Goal: Task Accomplishment & Management: Manage account settings

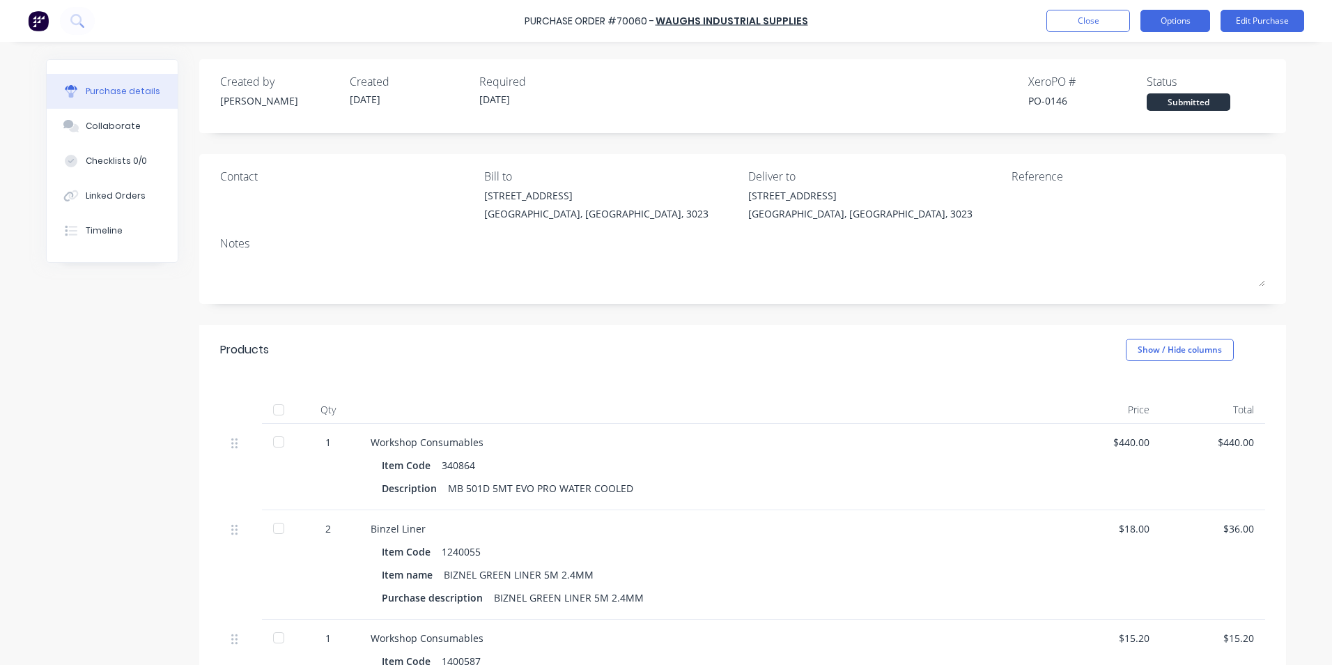
click at [1167, 24] on button "Options" at bounding box center [1175, 21] width 70 height 22
click at [849, 83] on div "Created by [PERSON_NAME] Created [DATE] Required [DATE] Xero PO # PO-0146 Statu…" at bounding box center [742, 92] width 1045 height 38
click at [1247, 24] on button "Edit Purchase" at bounding box center [1263, 21] width 84 height 22
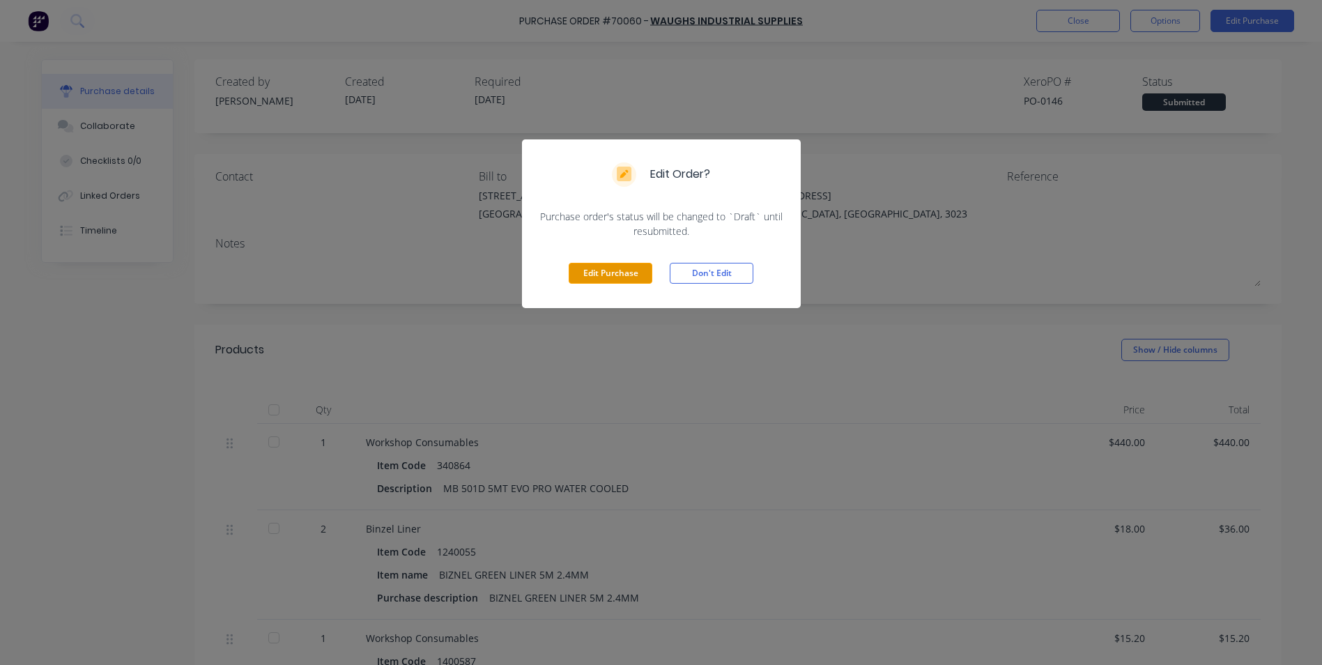
click at [623, 271] on button "Edit Purchase" at bounding box center [610, 273] width 84 height 21
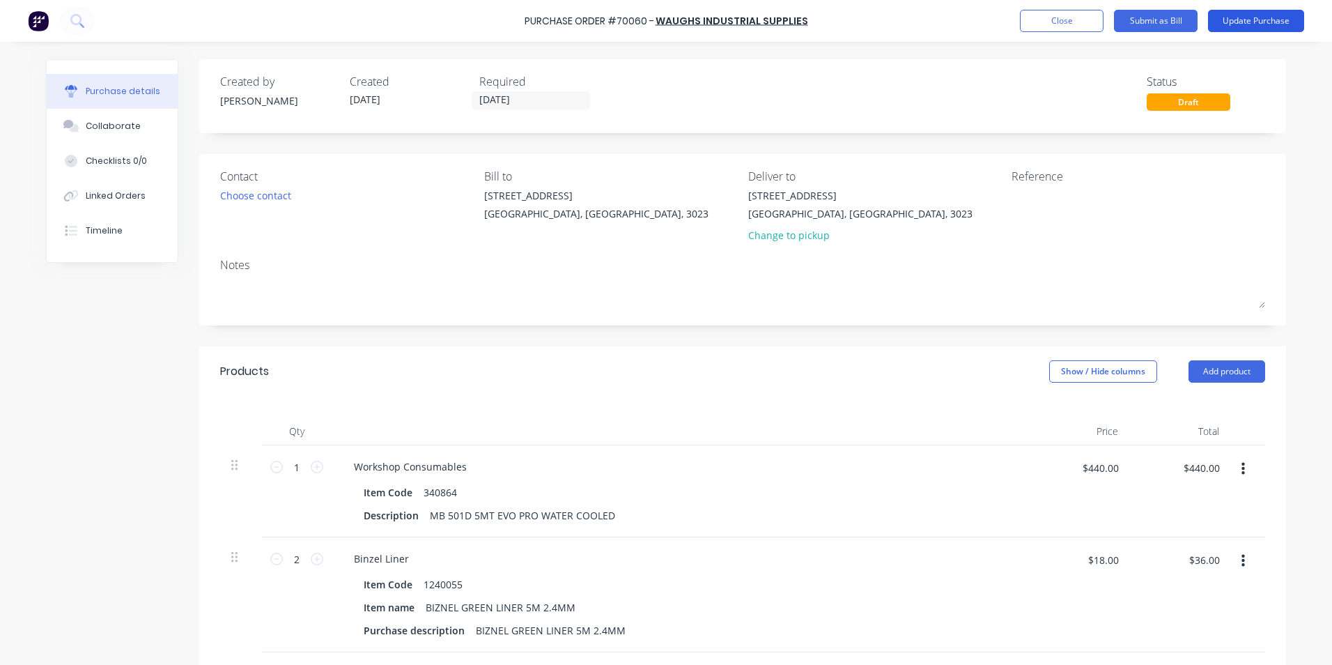
click at [1255, 20] on button "Update Purchase" at bounding box center [1256, 21] width 96 height 22
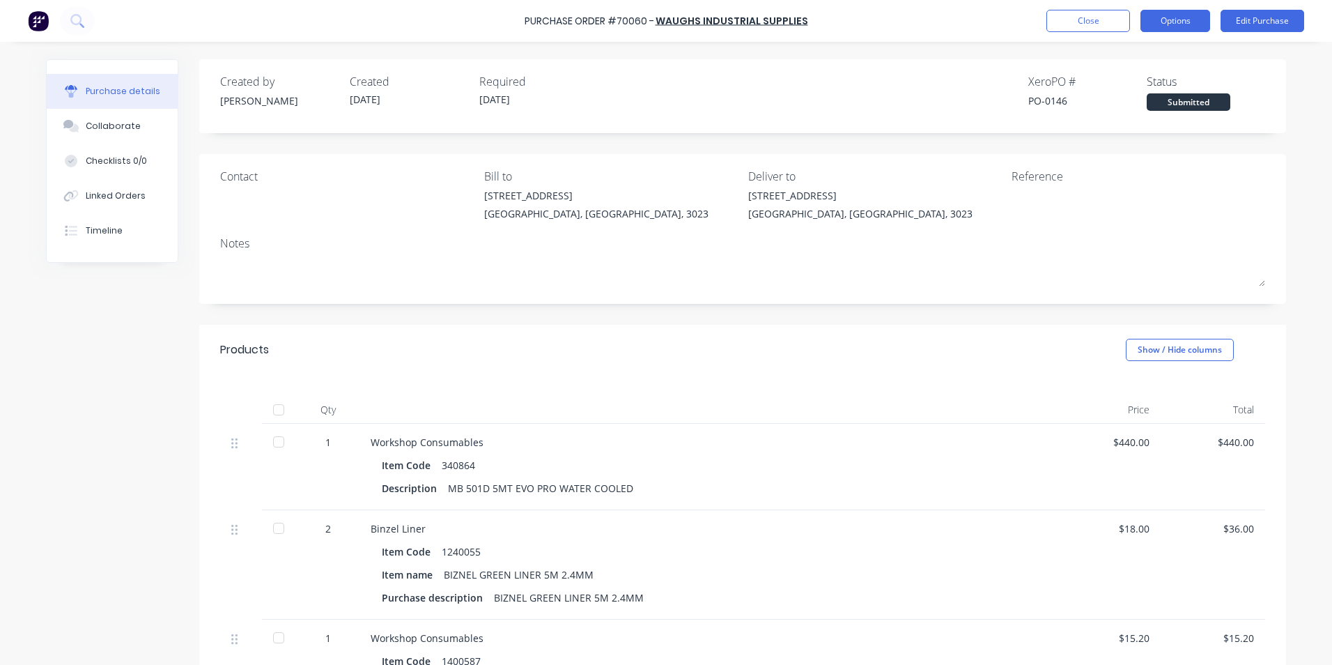
click at [1159, 20] on button "Options" at bounding box center [1175, 21] width 70 height 22
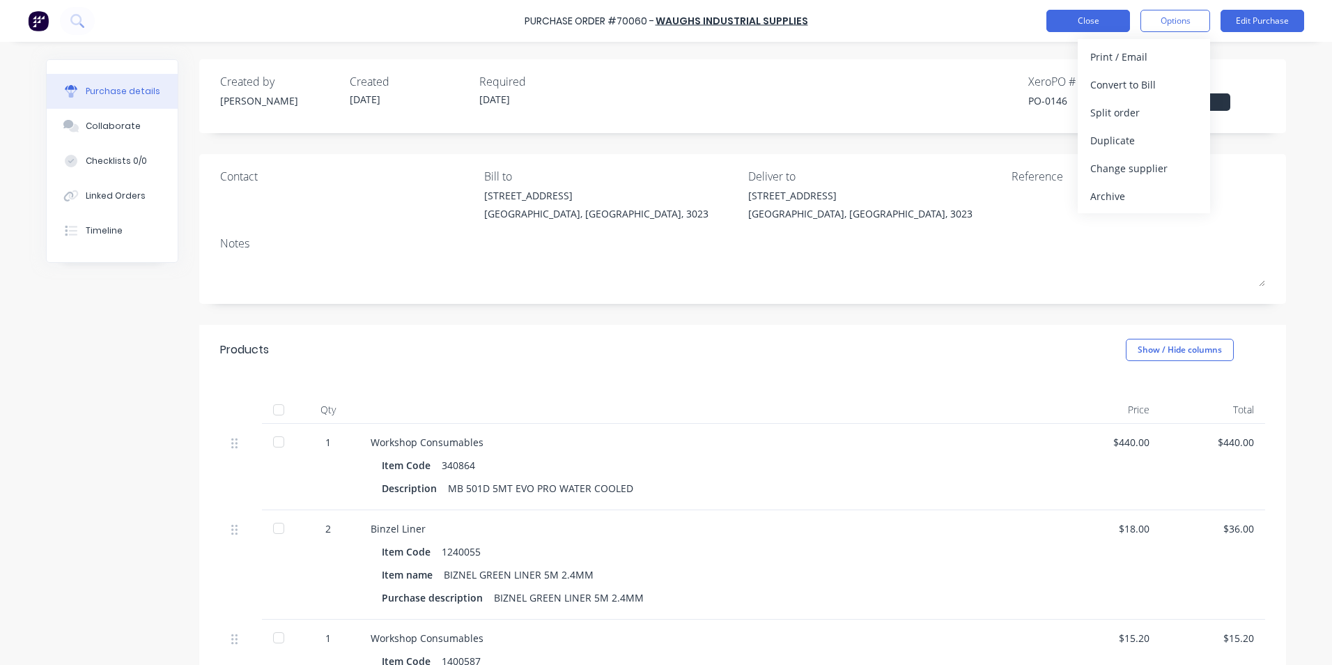
click at [1090, 26] on button "Close" at bounding box center [1088, 21] width 84 height 22
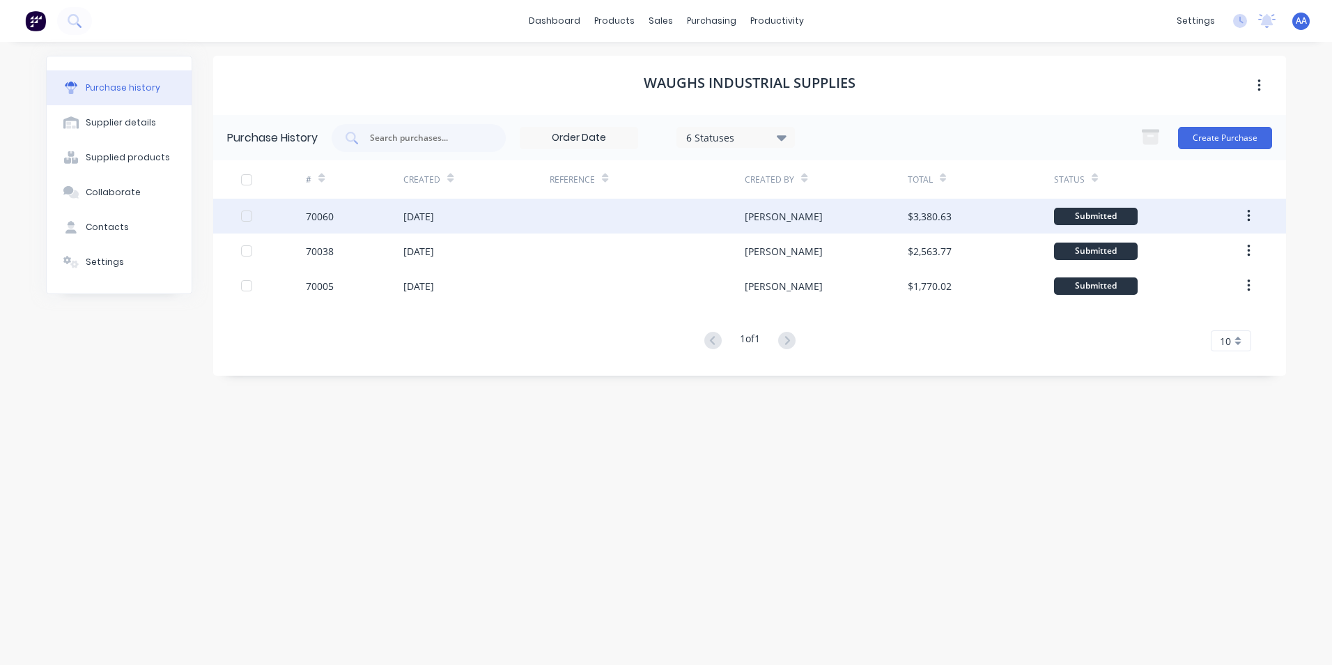
click at [1250, 208] on button "button" at bounding box center [1248, 215] width 33 height 25
